Goal: Information Seeking & Learning: Learn about a topic

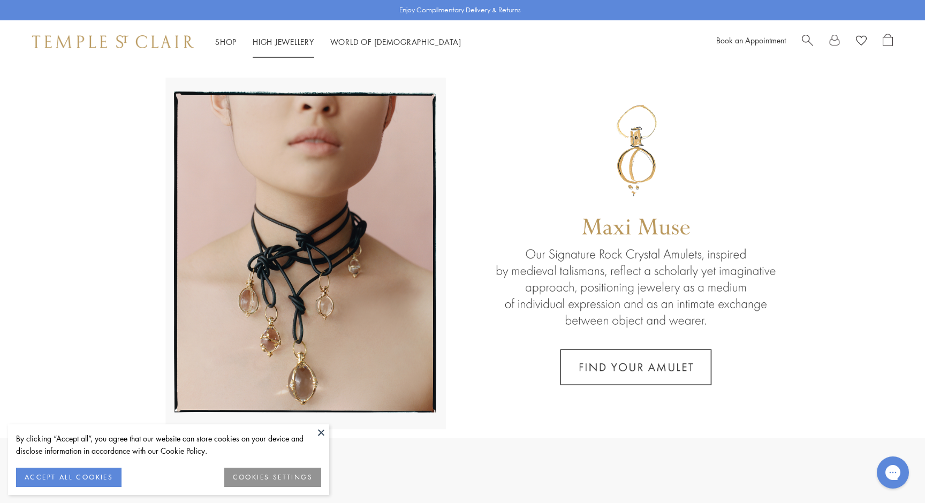
click at [276, 42] on link "High Jewellery High Jewellery" at bounding box center [284, 41] width 62 height 11
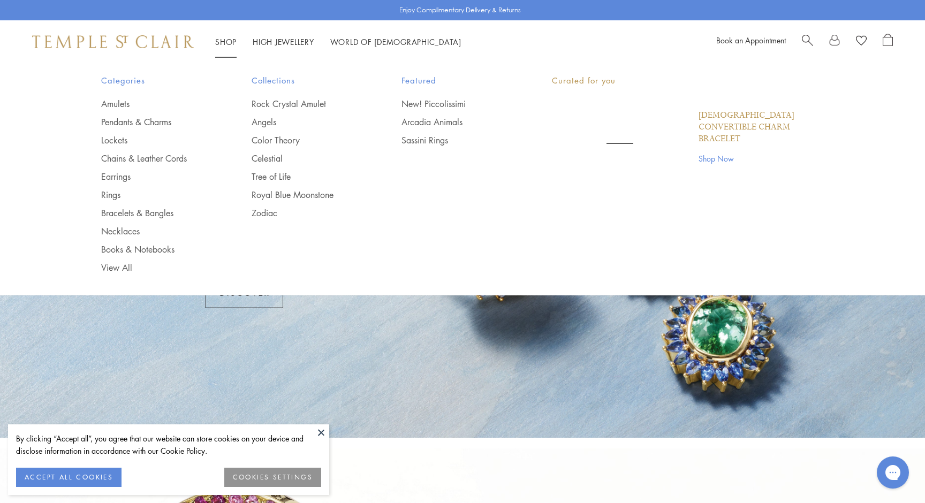
click at [225, 44] on link "Shop Shop" at bounding box center [225, 41] width 21 height 11
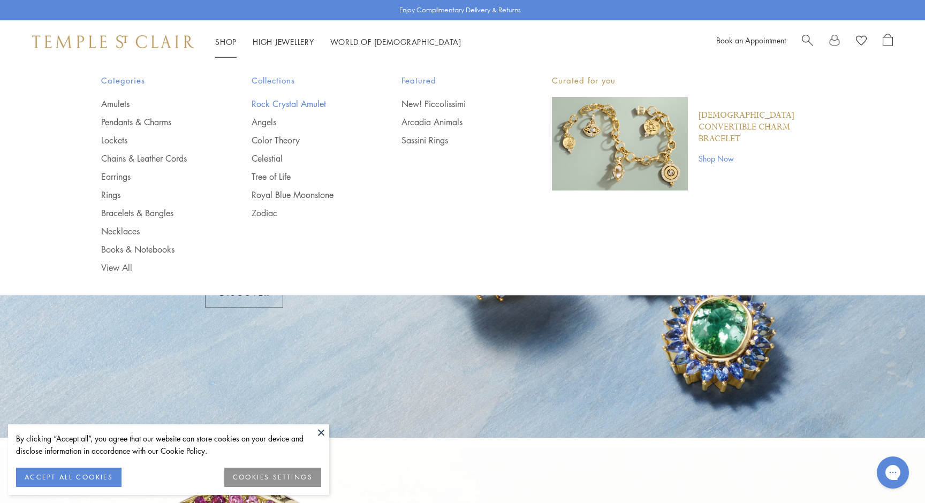
click at [302, 102] on link "Rock Crystal Amulet" at bounding box center [306, 104] width 108 height 12
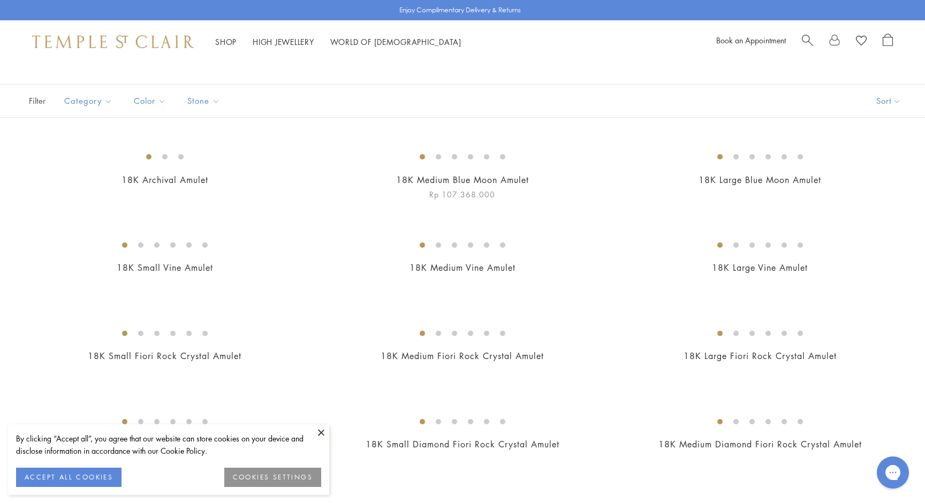
scroll to position [61, 0]
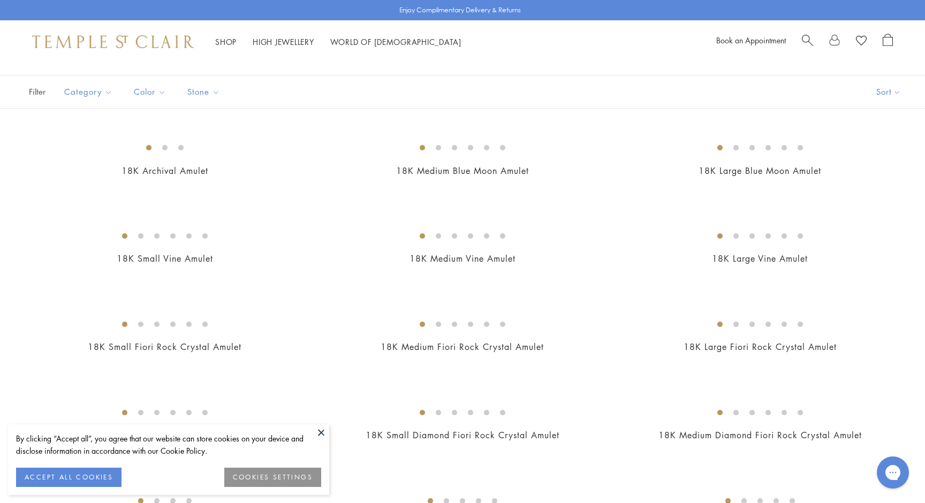
click at [319, 432] on button at bounding box center [321, 432] width 16 height 16
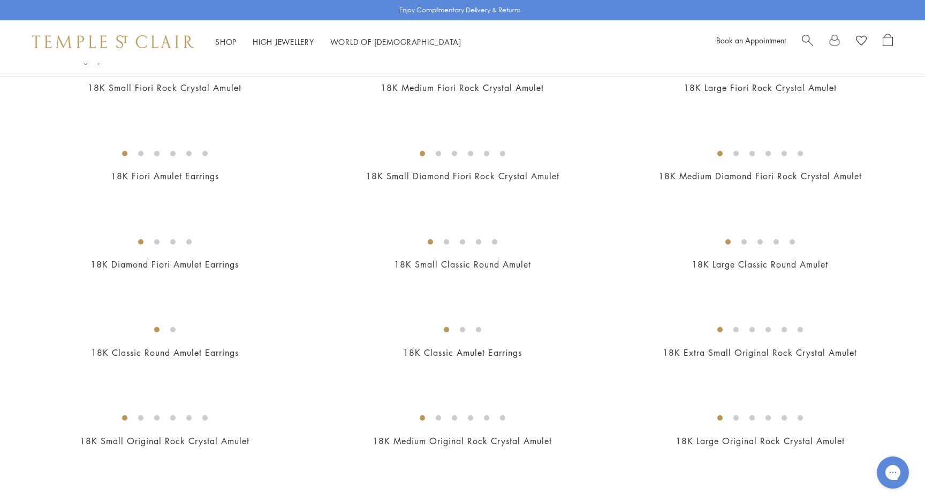
scroll to position [473, 0]
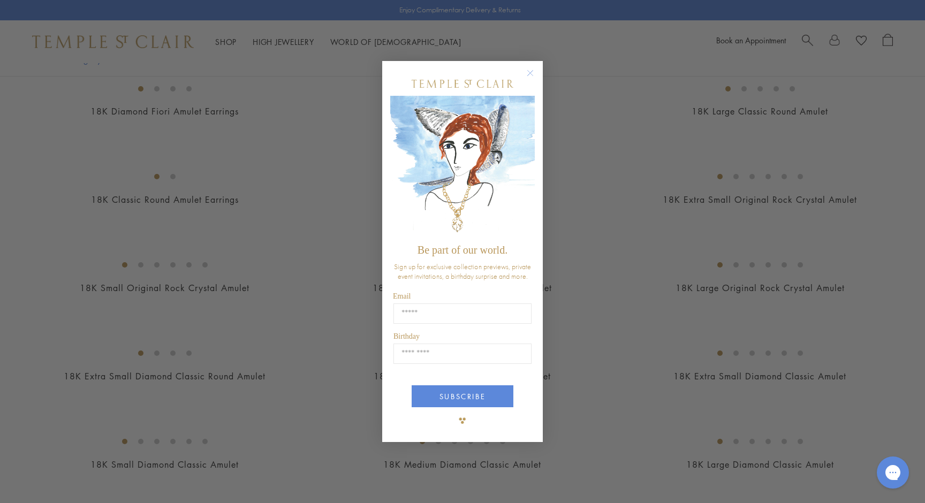
click at [530, 80] on circle "Close dialog" at bounding box center [530, 73] width 13 height 13
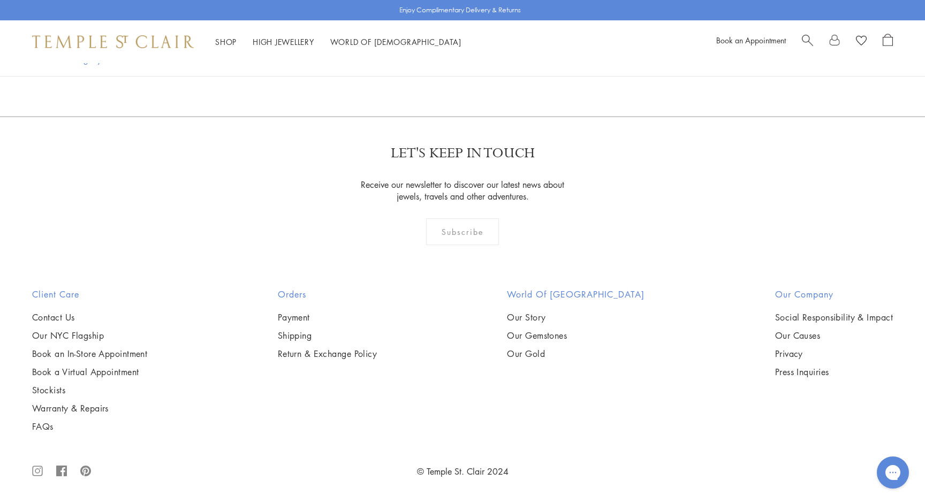
scroll to position [3992, 0]
click at [0, 0] on img at bounding box center [0, 0] width 0 height 0
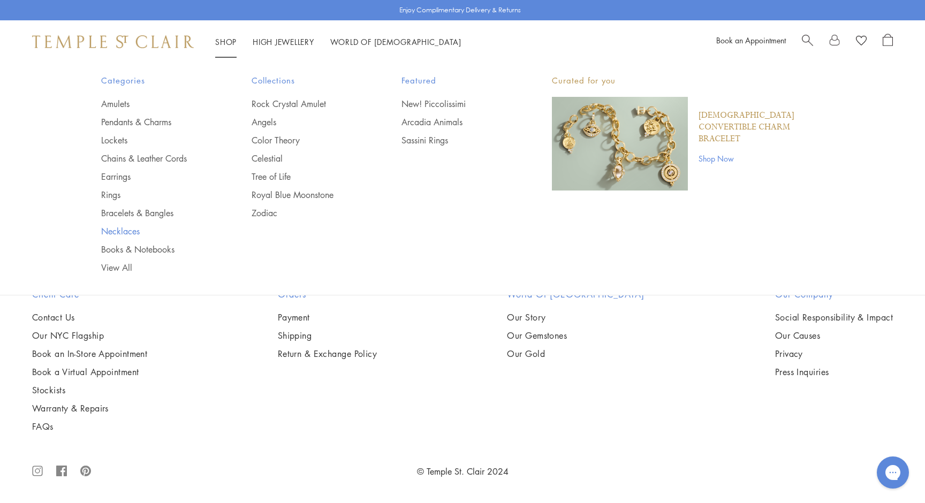
click at [116, 233] on link "Necklaces" at bounding box center [155, 231] width 108 height 12
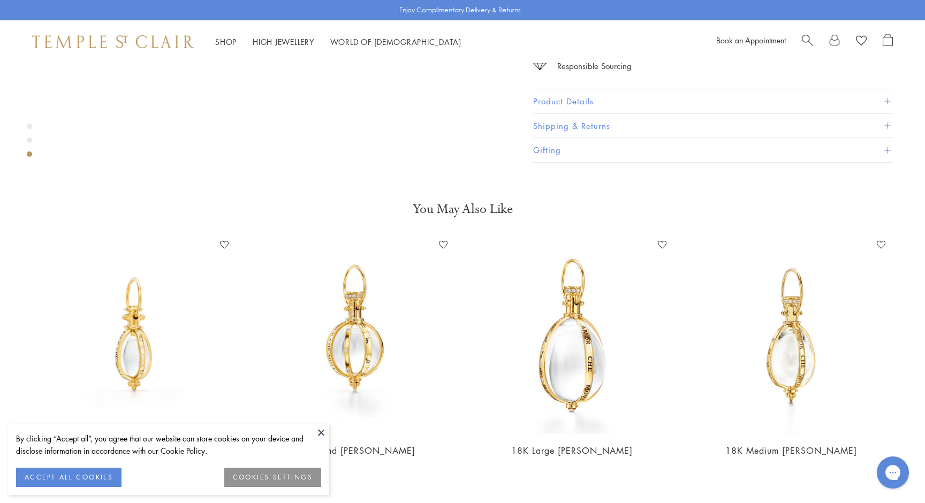
scroll to position [1330, 0]
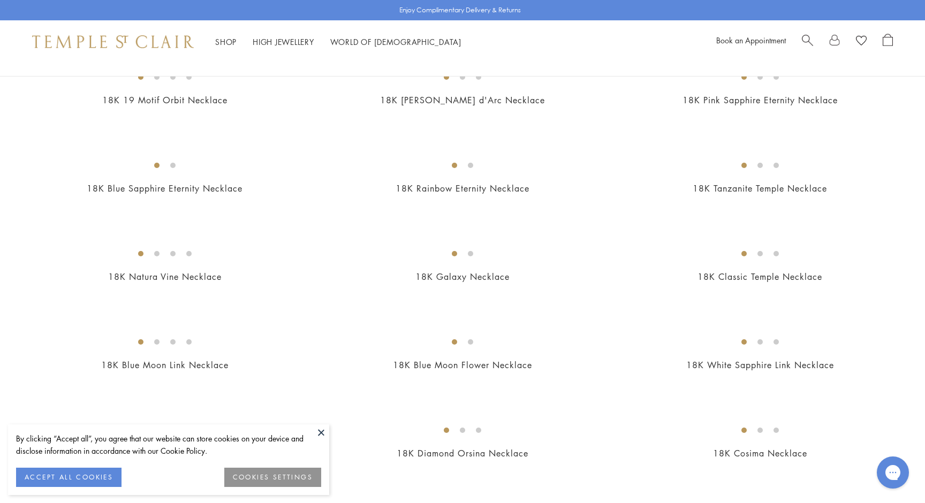
scroll to position [830, 0]
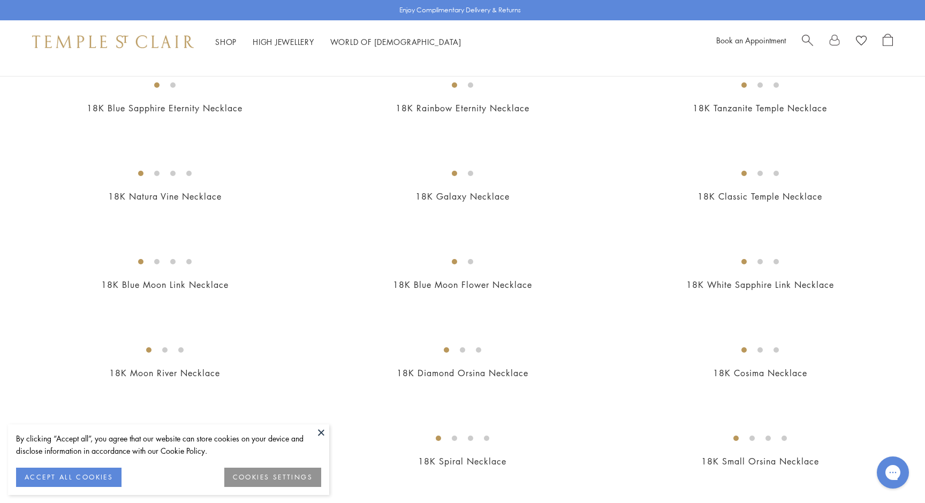
click at [322, 438] on button at bounding box center [321, 432] width 16 height 16
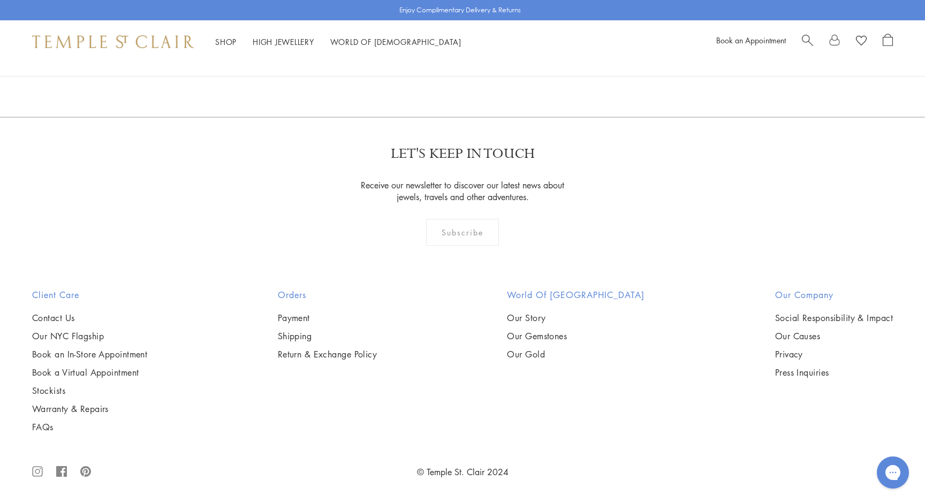
scroll to position [1805, 0]
click at [0, 0] on img at bounding box center [0, 0] width 0 height 0
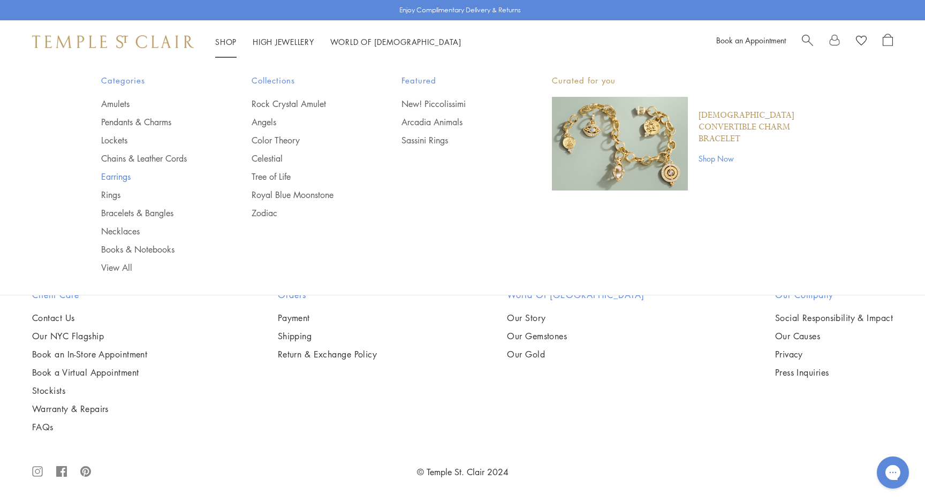
click at [116, 173] on link "Earrings" at bounding box center [155, 177] width 108 height 12
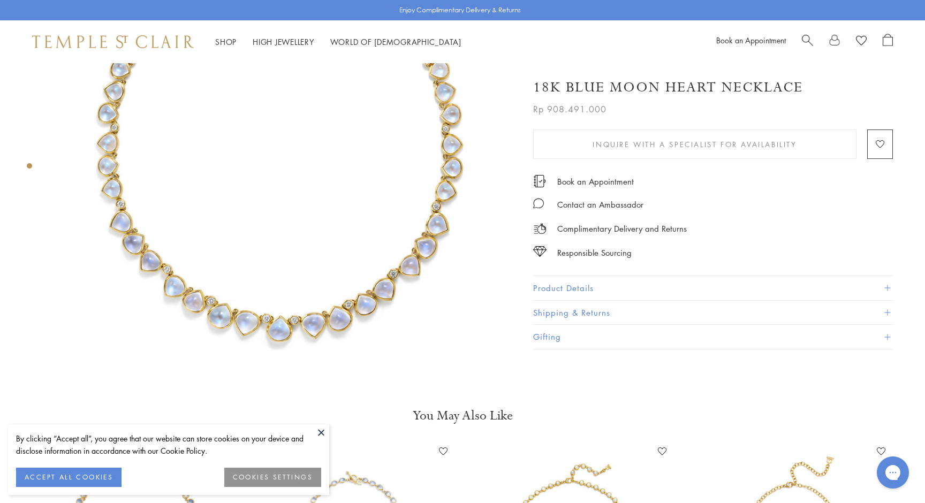
scroll to position [146, 0]
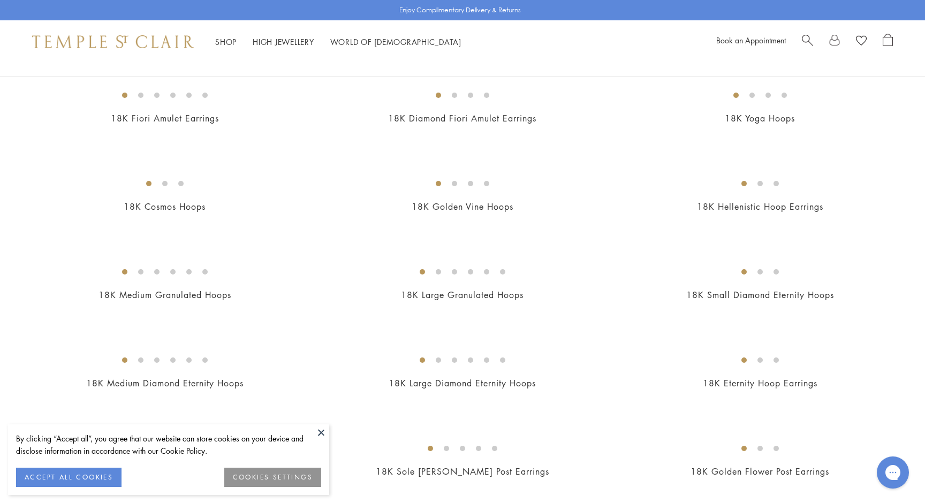
scroll to position [969, 0]
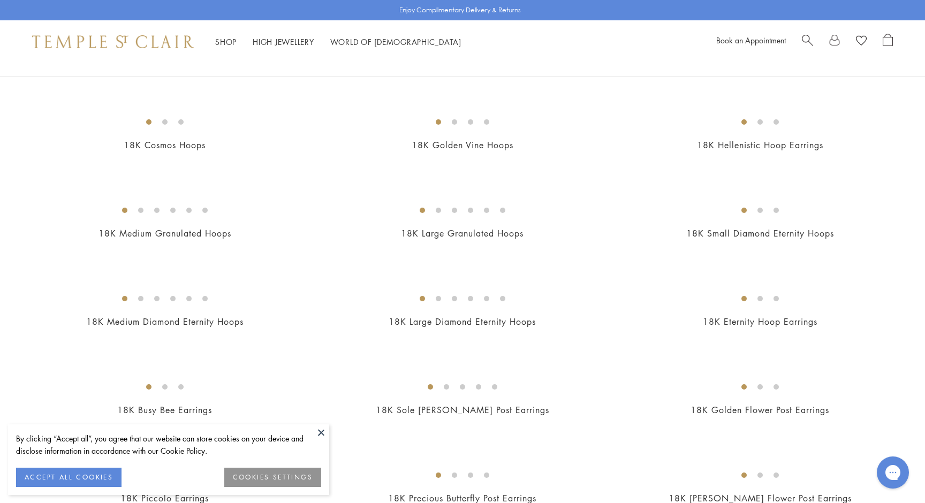
click at [318, 433] on button at bounding box center [321, 432] width 16 height 16
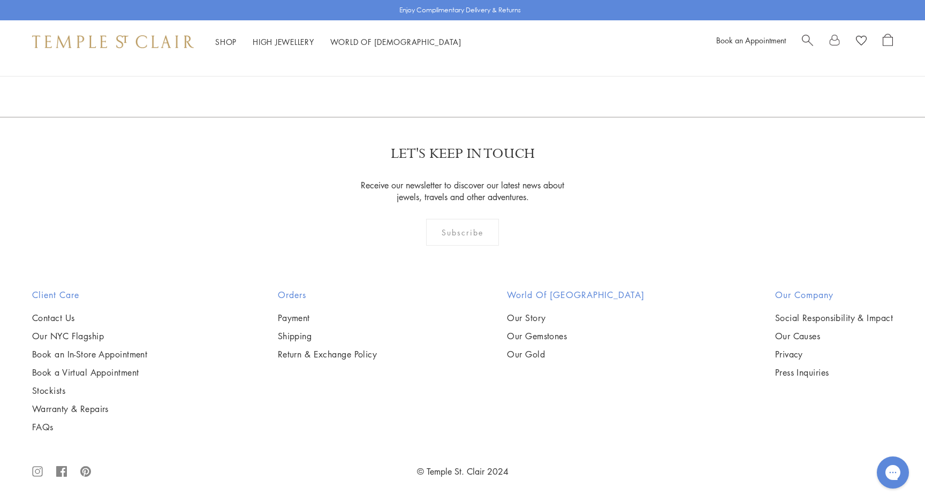
scroll to position [3202, 0]
click at [0, 0] on img at bounding box center [0, 0] width 0 height 0
click at [452, 74] on link "2" at bounding box center [445, 58] width 35 height 29
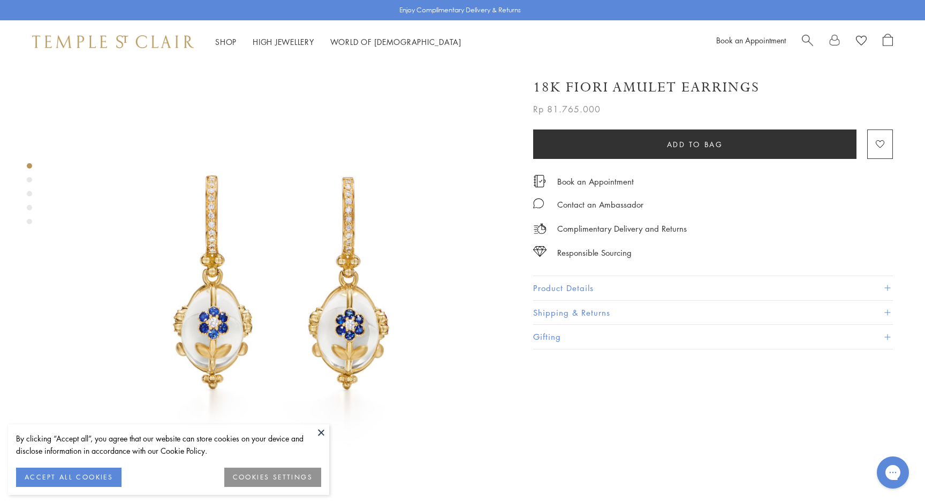
click at [29, 221] on div "Product gallery navigation" at bounding box center [29, 221] width 5 height 5
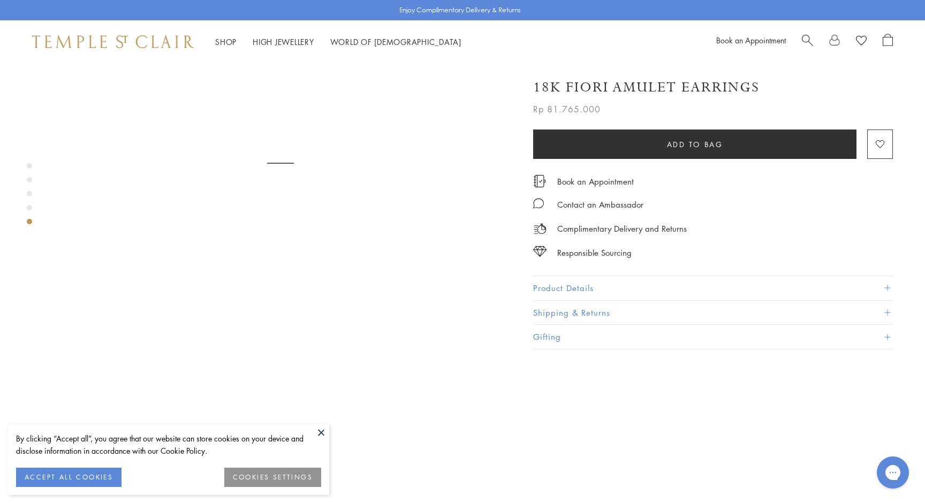
scroll to position [1836, 0]
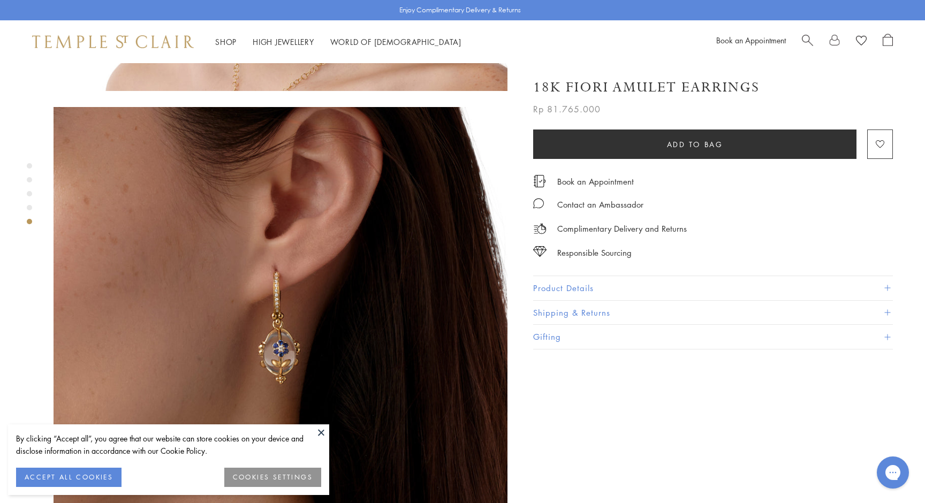
click at [577, 288] on button "Product Details" at bounding box center [713, 288] width 360 height 24
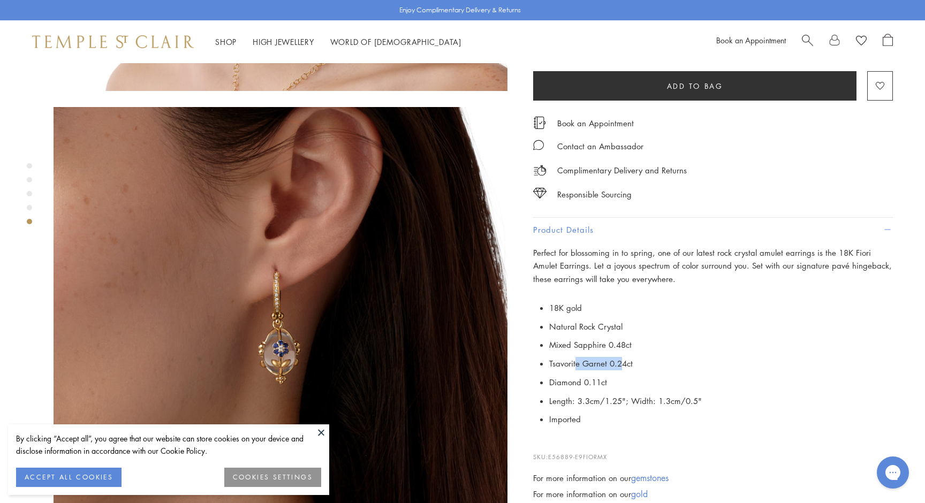
drag, startPoint x: 577, startPoint y: 300, endPoint x: 621, endPoint y: 300, distance: 43.9
click at [621, 354] on li "Tsavorite Garnet 0.24ct" at bounding box center [721, 363] width 344 height 19
drag, startPoint x: 567, startPoint y: 317, endPoint x: 608, endPoint y: 328, distance: 42.1
click at [608, 373] on li "Diamond 0.11ct" at bounding box center [721, 382] width 344 height 19
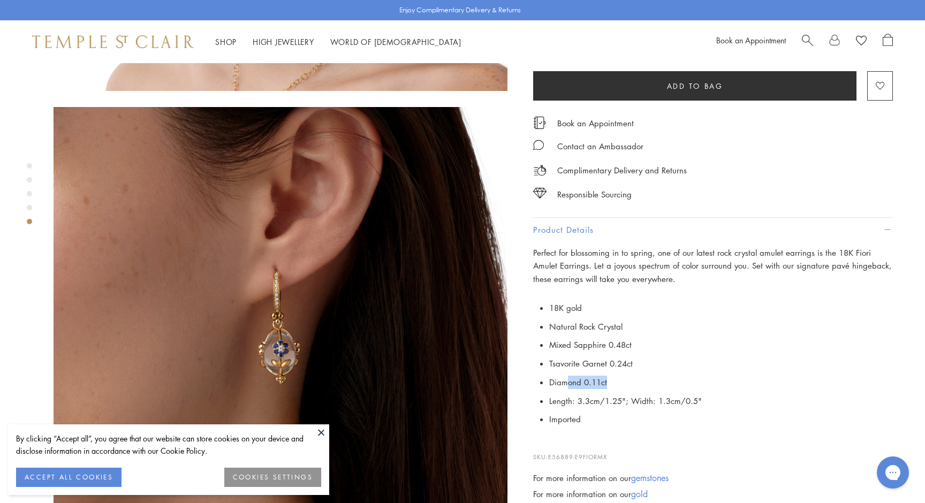
click at [607, 373] on li "Diamond 0.11ct" at bounding box center [721, 382] width 344 height 19
drag, startPoint x: 572, startPoint y: 335, endPoint x: 646, endPoint y: 335, distance: 74.4
click at [646, 392] on li "Length: 3.3cm/1.25"; Width: 1.3cm/0.5"" at bounding box center [721, 401] width 344 height 19
click at [645, 392] on li "Length: 3.3cm/1.25"; Width: 1.3cm/0.5"" at bounding box center [721, 401] width 344 height 19
drag, startPoint x: 658, startPoint y: 338, endPoint x: 687, endPoint y: 338, distance: 28.4
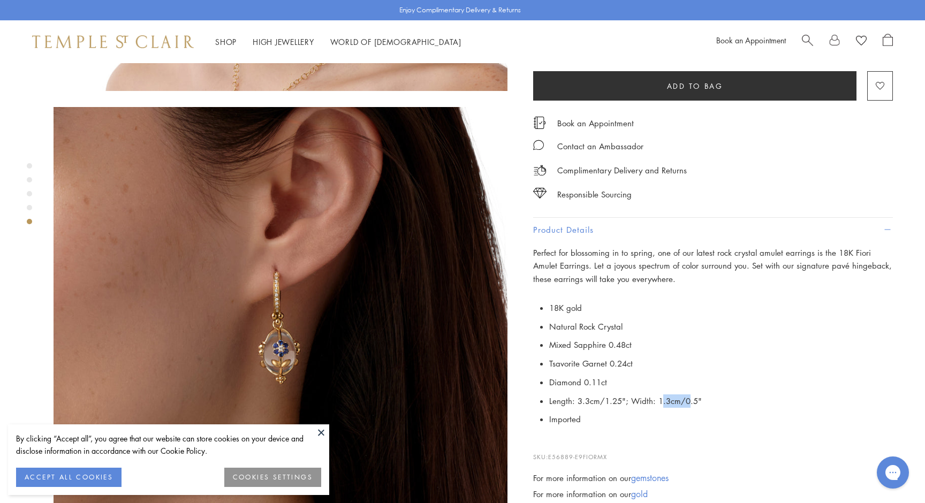
click at [687, 392] on li "Length: 3.3cm/1.25"; Width: 1.3cm/0.5"" at bounding box center [721, 401] width 344 height 19
drag, startPoint x: 654, startPoint y: 334, endPoint x: 699, endPoint y: 335, distance: 45.0
click at [699, 392] on li "Length: 3.3cm/1.25"; Width: 1.3cm/0.5"" at bounding box center [721, 401] width 344 height 19
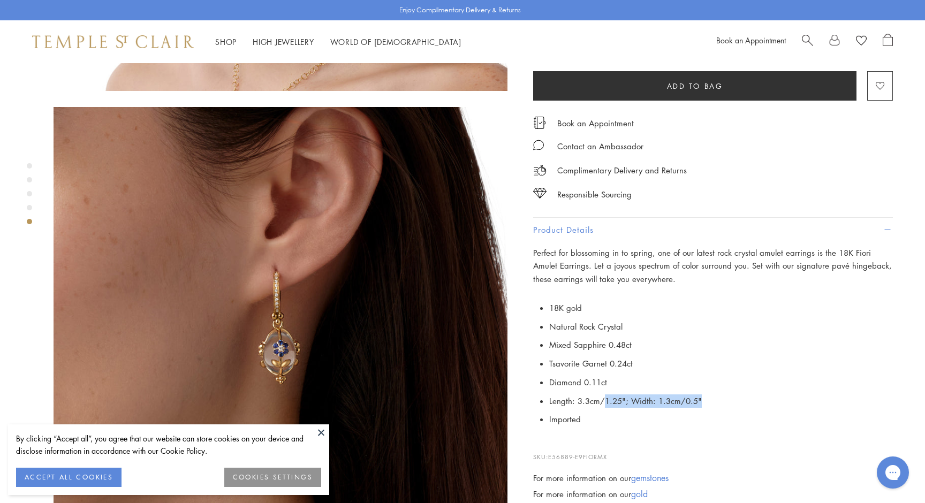
drag, startPoint x: 699, startPoint y: 335, endPoint x: 603, endPoint y: 335, distance: 95.8
click at [602, 392] on li "Length: 3.3cm/1.25"; Width: 1.3cm/0.5"" at bounding box center [721, 401] width 344 height 19
click at [603, 392] on li "Length: 3.3cm/1.25"; Width: 1.3cm/0.5"" at bounding box center [721, 401] width 344 height 19
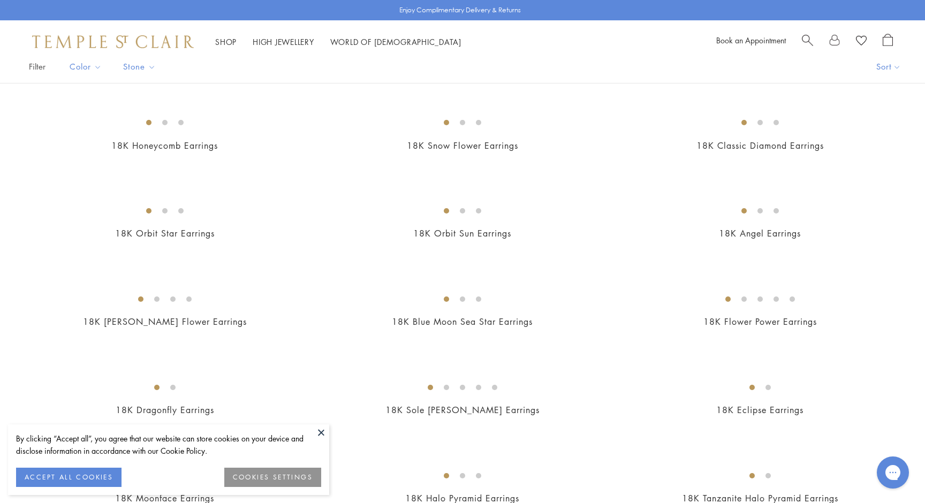
scroll to position [88, 0]
click at [322, 434] on button at bounding box center [321, 432] width 16 height 16
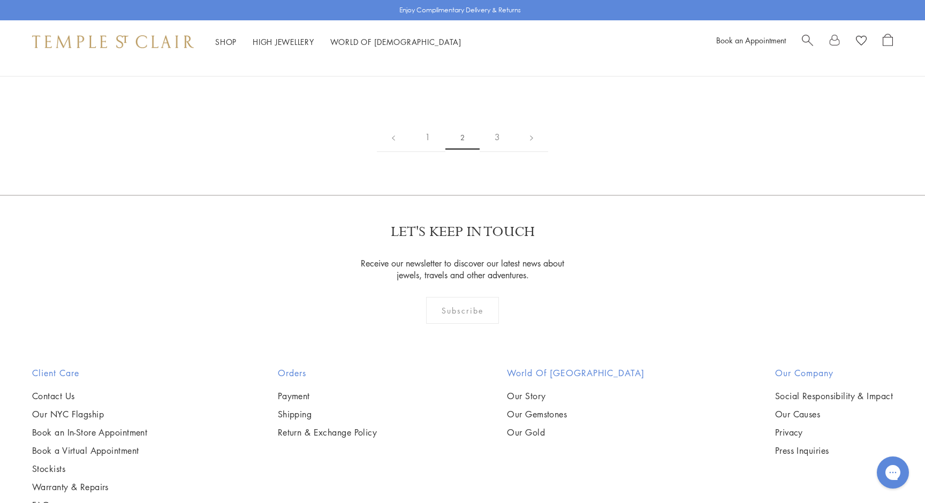
scroll to position [1602, 0]
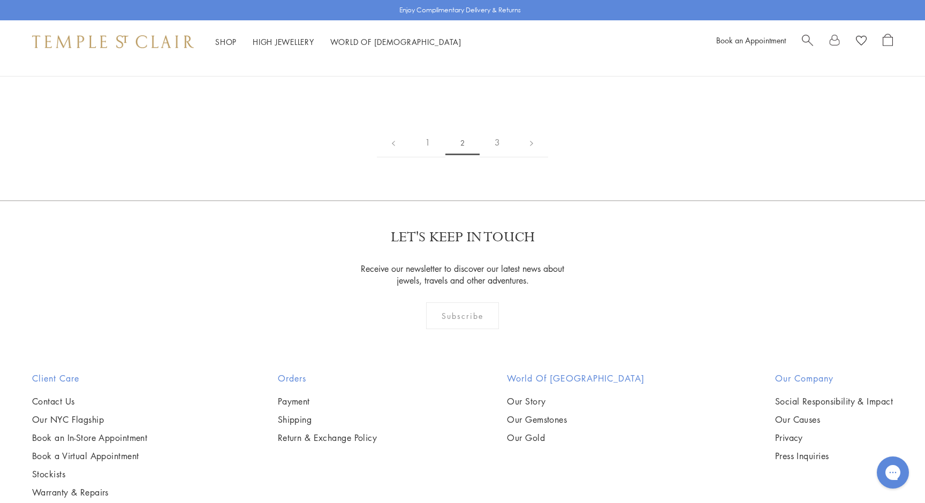
click at [0, 0] on img at bounding box center [0, 0] width 0 height 0
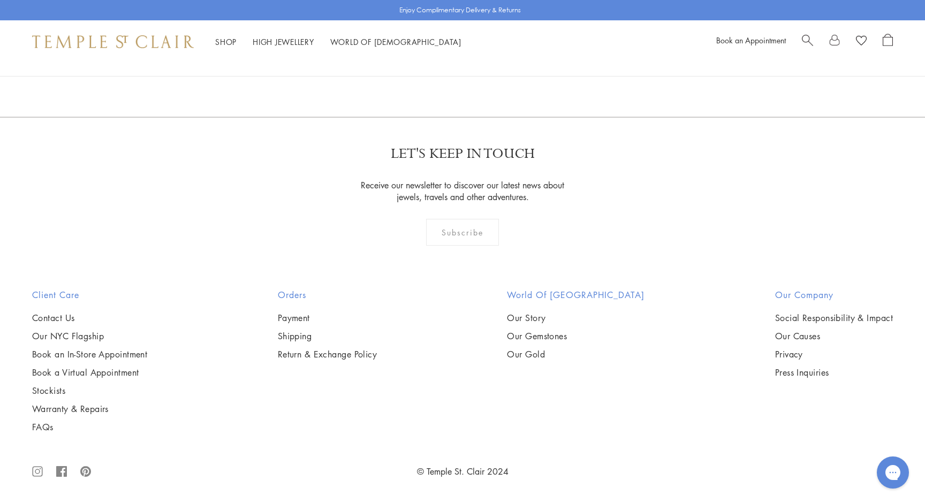
scroll to position [2970, 0]
click at [0, 0] on img at bounding box center [0, 0] width 0 height 0
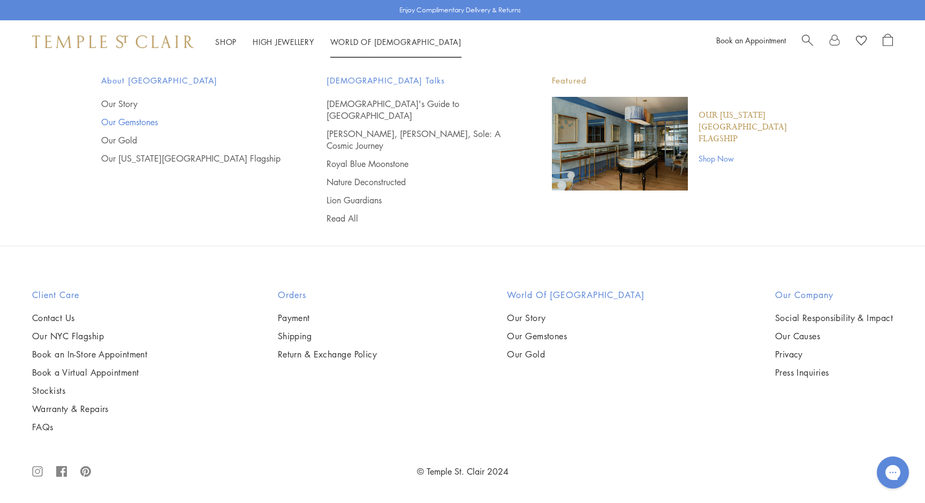
click at [136, 125] on link "Our Gemstones" at bounding box center [192, 122] width 183 height 12
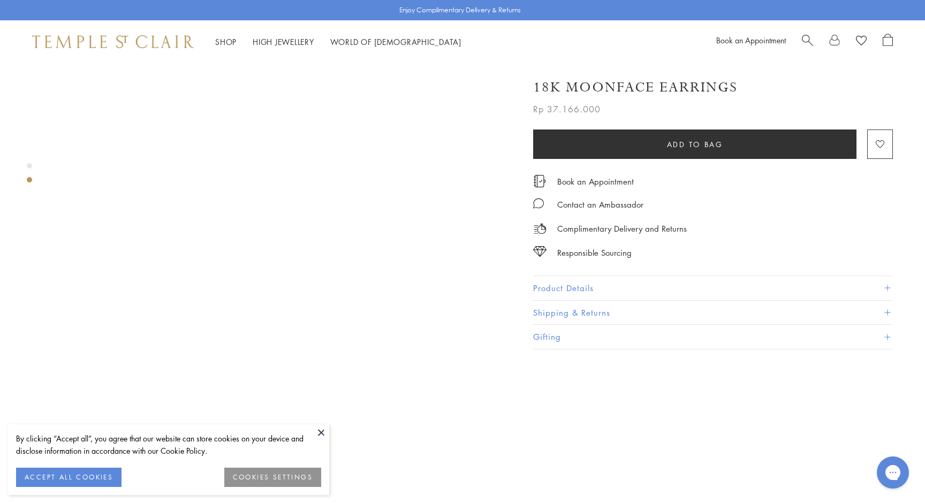
scroll to position [380, 0]
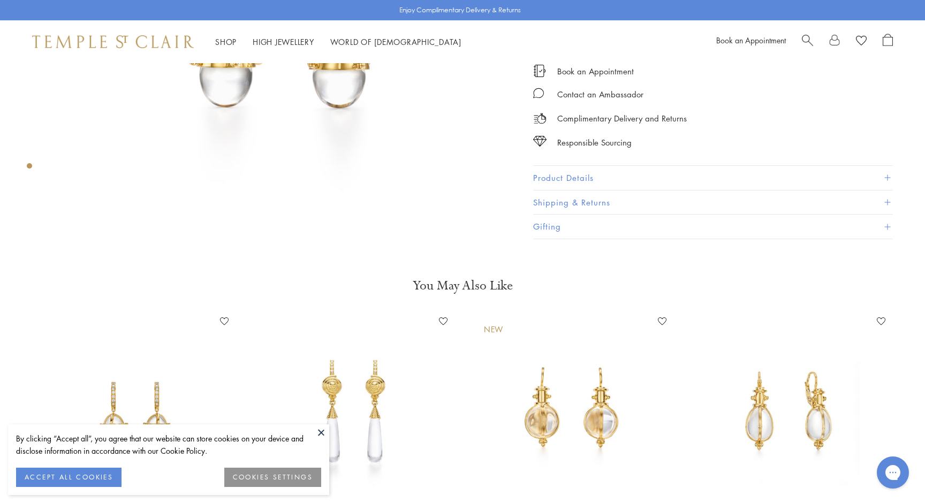
scroll to position [301, 0]
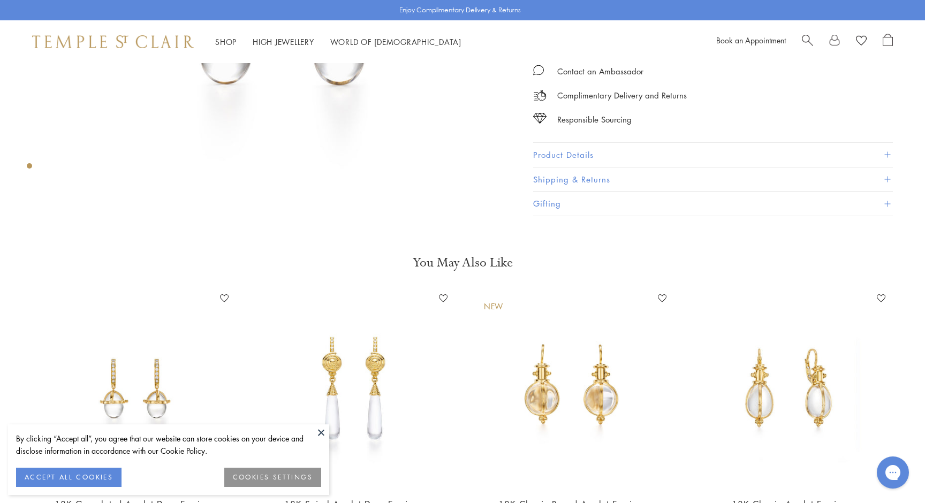
click at [363, 401] on img at bounding box center [353, 389] width 198 height 198
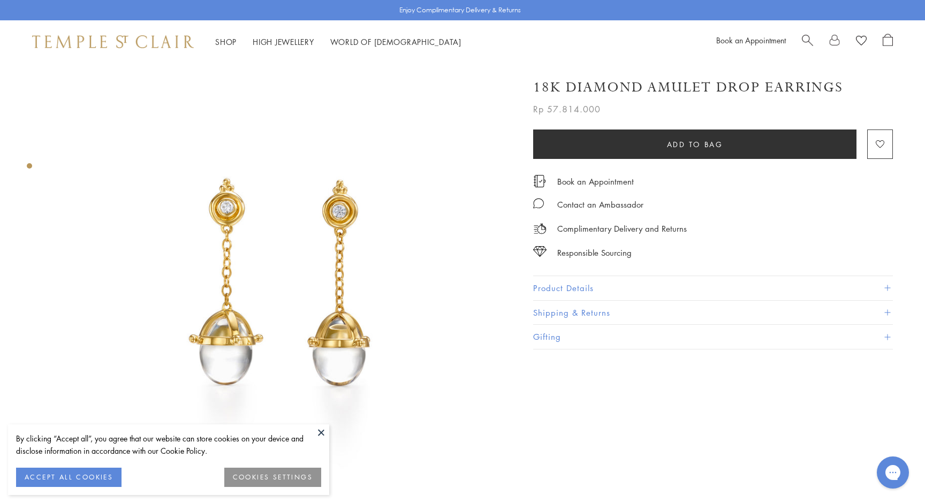
scroll to position [0, 0]
click at [560, 278] on button "Product Details" at bounding box center [713, 288] width 360 height 24
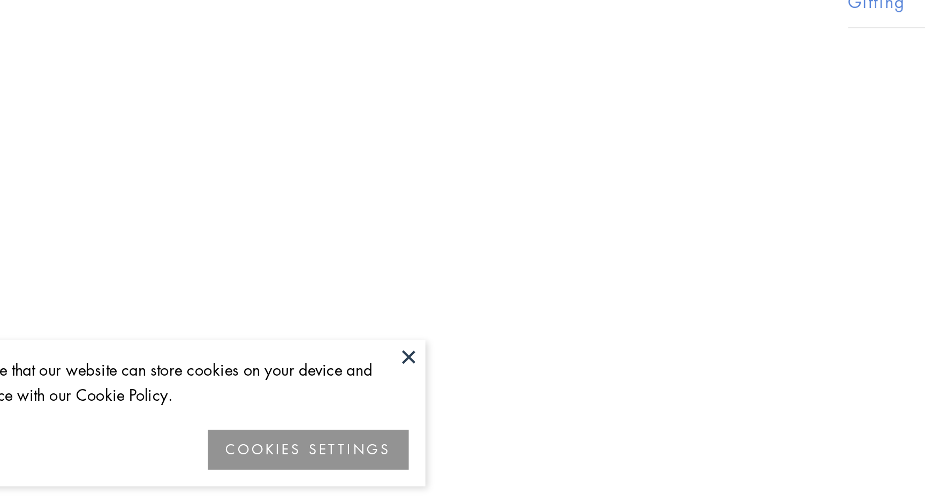
scroll to position [526, 0]
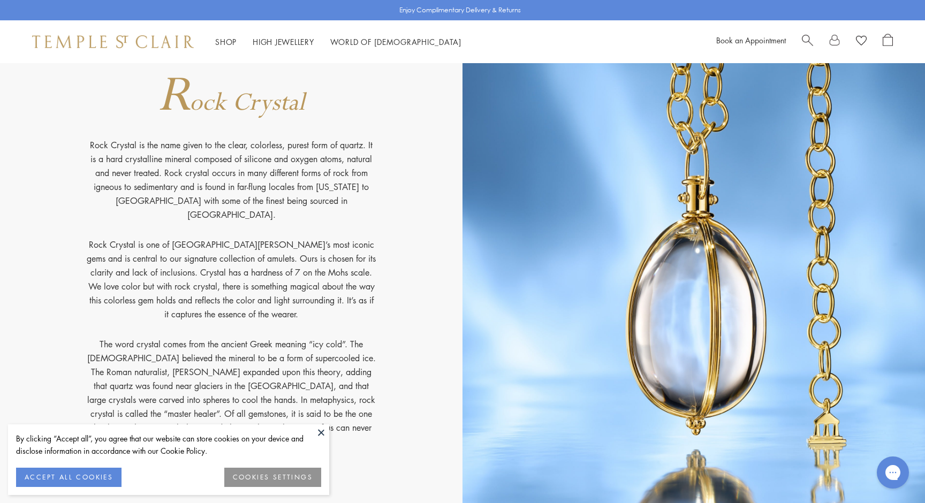
scroll to position [9028, 0]
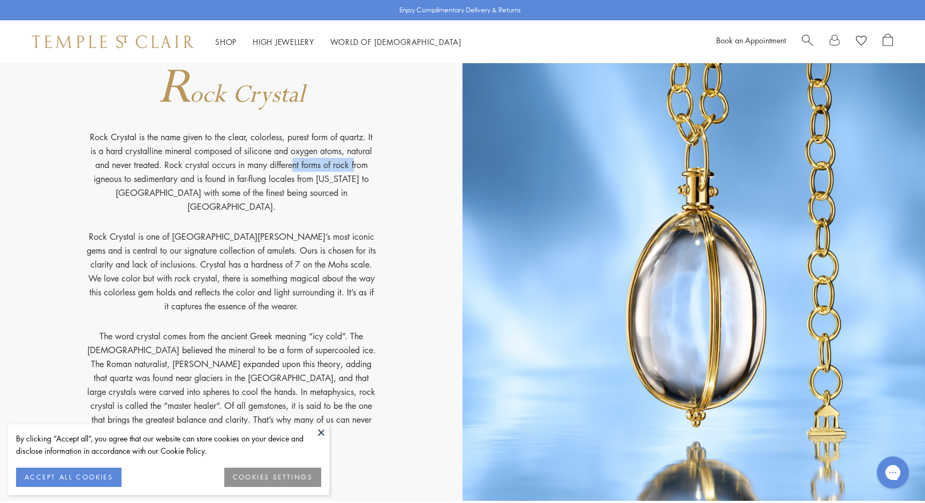
drag, startPoint x: 230, startPoint y: 170, endPoint x: 297, endPoint y: 173, distance: 66.4
click at [297, 173] on p "Rock Crystal is the name given to the clear, colorless, purest form of quartz. …" at bounding box center [231, 180] width 289 height 100
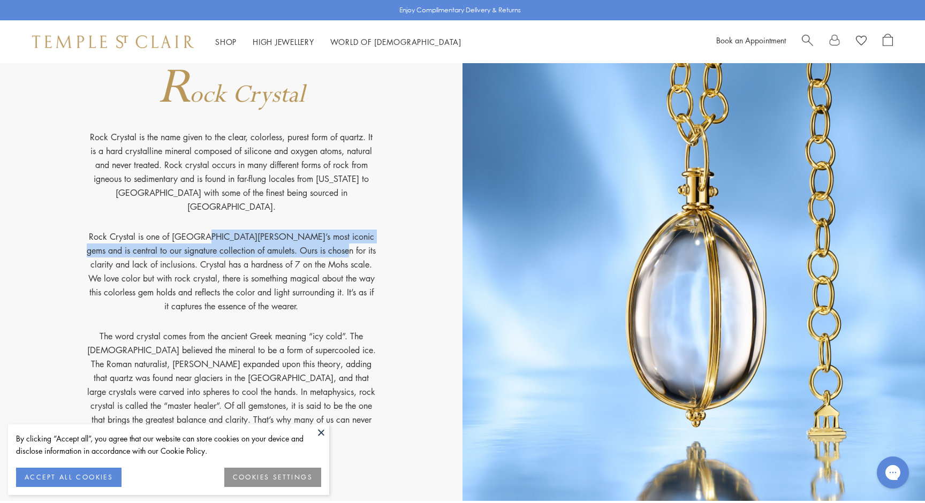
drag, startPoint x: 143, startPoint y: 224, endPoint x: 261, endPoint y: 239, distance: 118.7
click at [261, 239] on p "Rock Crystal is one of Temple St. Clair’s most iconic gems and is central to ou…" at bounding box center [231, 280] width 289 height 100
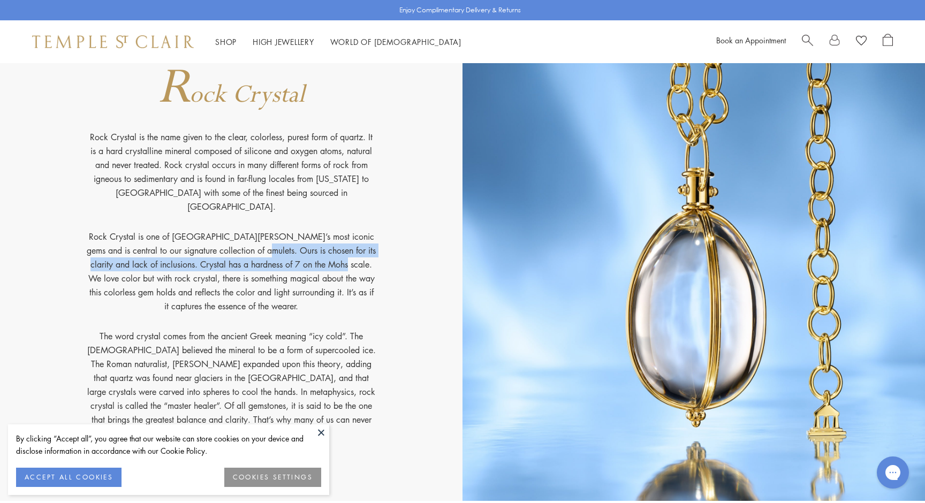
drag, startPoint x: 185, startPoint y: 239, endPoint x: 266, endPoint y: 253, distance: 82.6
click at [266, 253] on p "Rock Crystal is one of Temple St. Clair’s most iconic gems and is central to ou…" at bounding box center [231, 280] width 289 height 100
click at [263, 254] on p "Rock Crystal is one of Temple St. Clair’s most iconic gems and is central to ou…" at bounding box center [231, 280] width 289 height 100
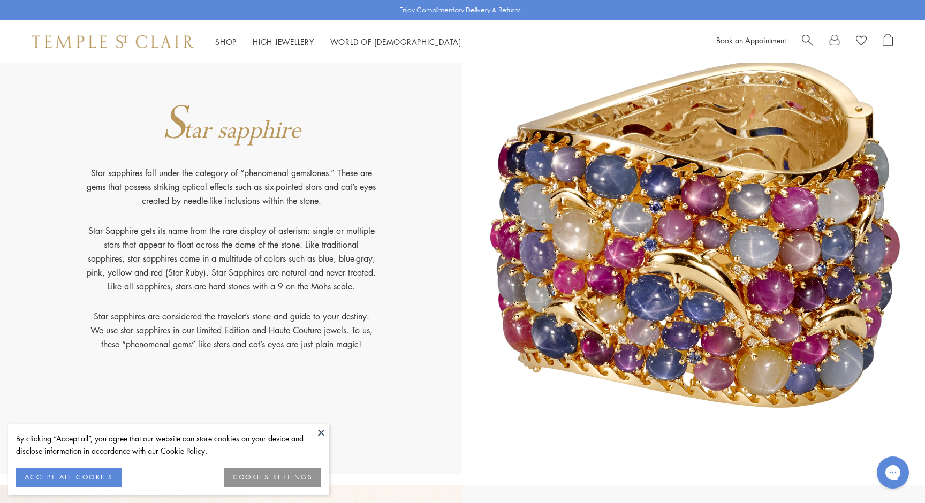
scroll to position [10498, 0]
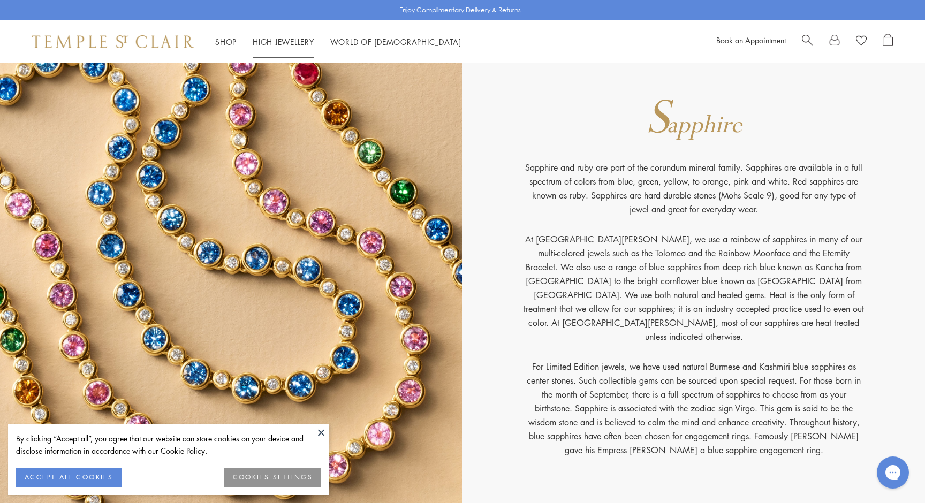
click at [286, 42] on link "High Jewellery High Jewellery" at bounding box center [284, 41] width 62 height 11
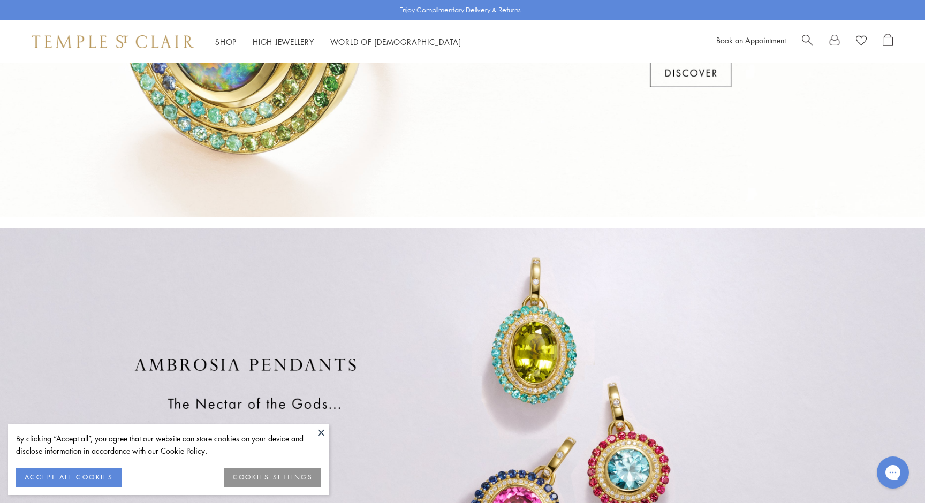
scroll to position [519, 0]
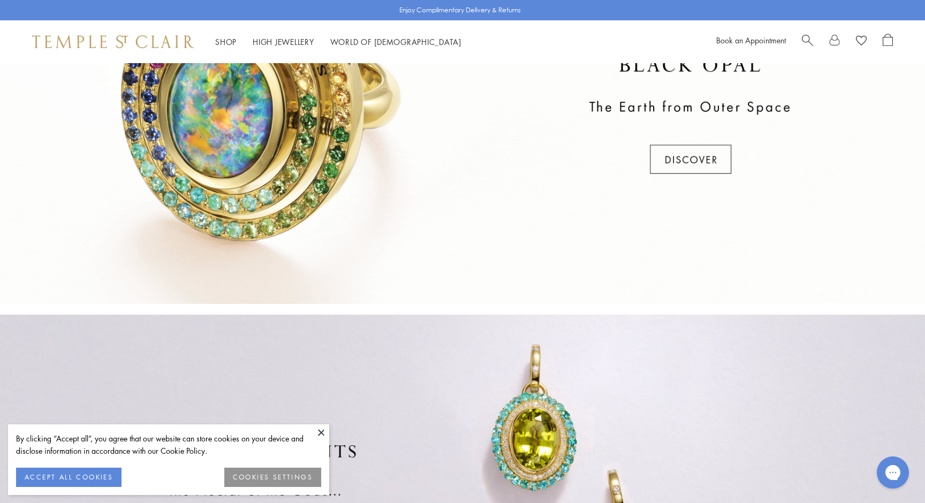
click at [662, 166] on div at bounding box center [462, 116] width 925 height 375
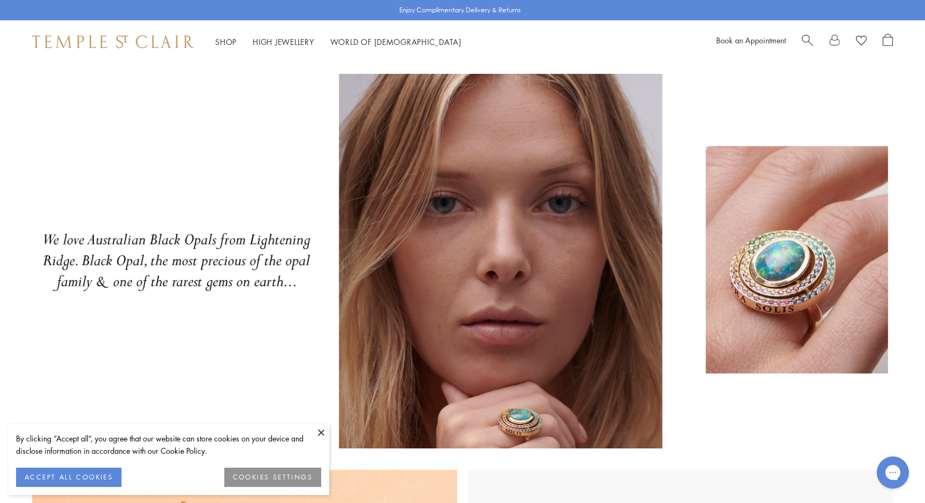
click at [322, 434] on button at bounding box center [321, 432] width 16 height 16
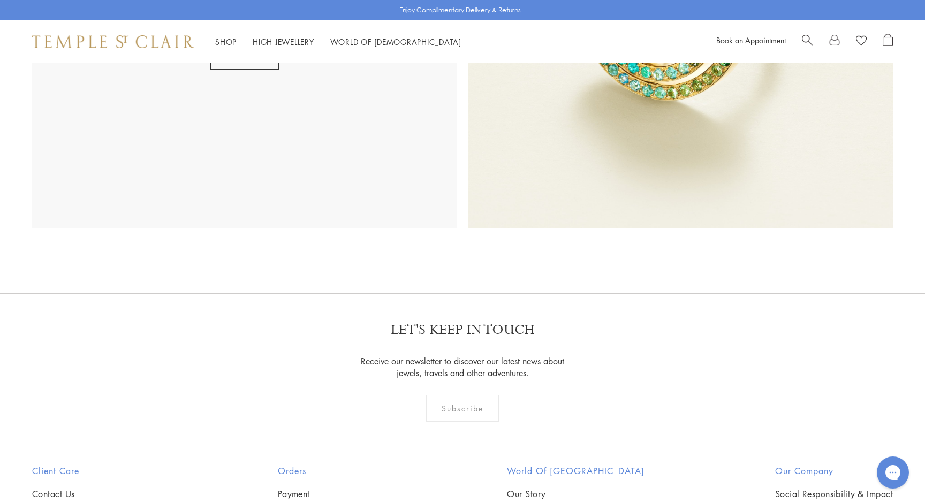
scroll to position [846, 0]
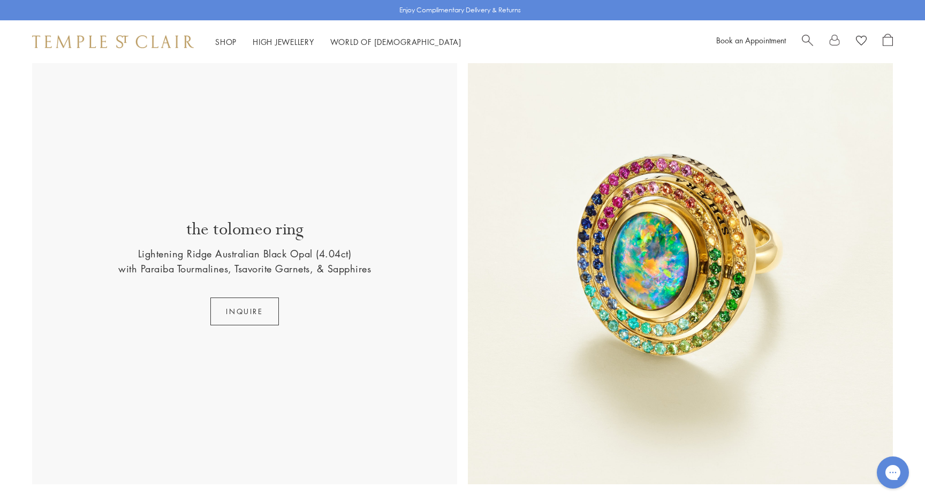
click at [621, 248] on img at bounding box center [680, 271] width 425 height 425
click at [264, 307] on button "INQUIRE" at bounding box center [244, 312] width 68 height 28
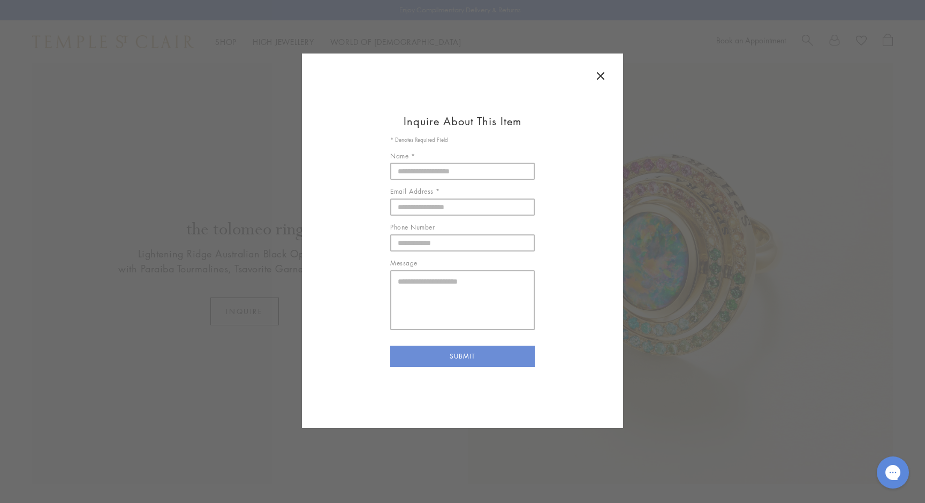
click at [600, 71] on icon at bounding box center [600, 76] width 13 height 13
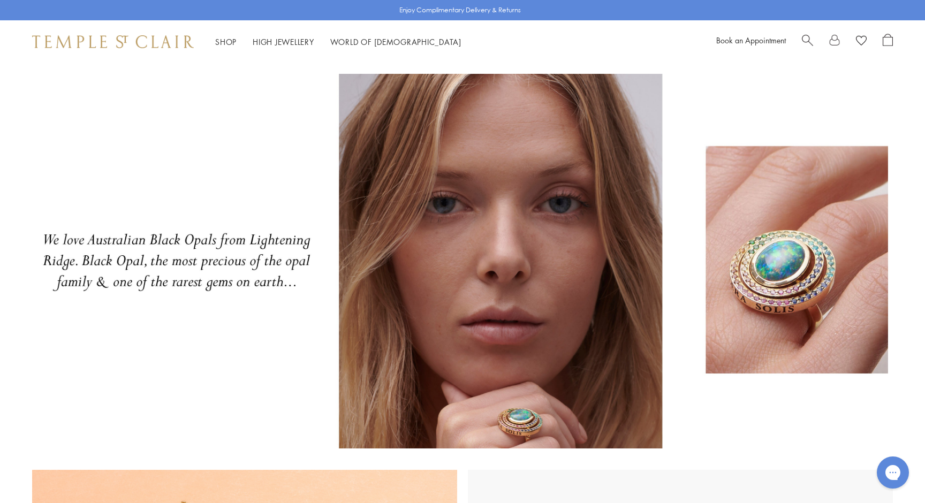
scroll to position [0, 0]
